Goal: Task Accomplishment & Management: Use online tool/utility

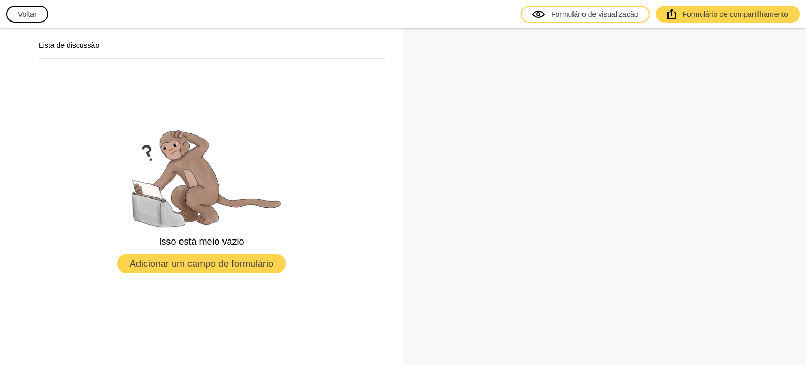
click at [33, 16] on font "Voltar" at bounding box center [27, 14] width 19 height 8
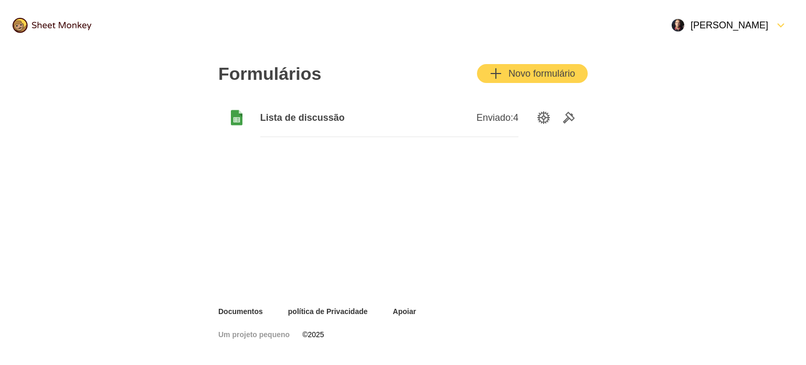
click at [319, 117] on font "Lista de discussão" at bounding box center [302, 117] width 84 height 10
click at [504, 81] on button "Novo formulário" at bounding box center [532, 73] width 111 height 19
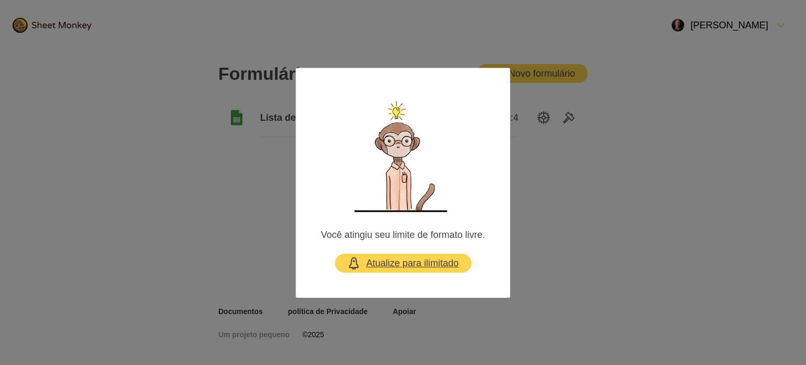
click at [446, 267] on font "Atualize para ilimitado" at bounding box center [412, 262] width 92 height 10
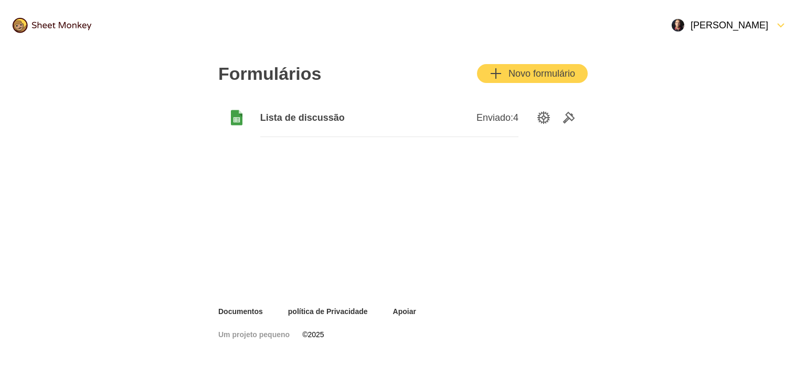
click at [741, 31] on font "[PERSON_NAME]" at bounding box center [730, 25] width 78 height 13
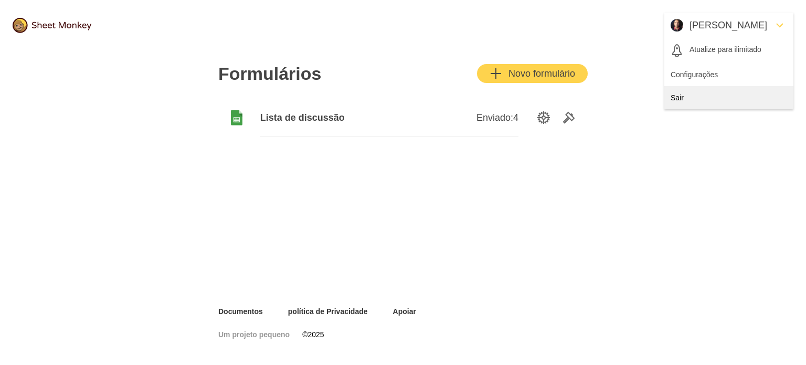
click at [710, 95] on div "Sair" at bounding box center [728, 97] width 129 height 23
